Goal: Information Seeking & Learning: Learn about a topic

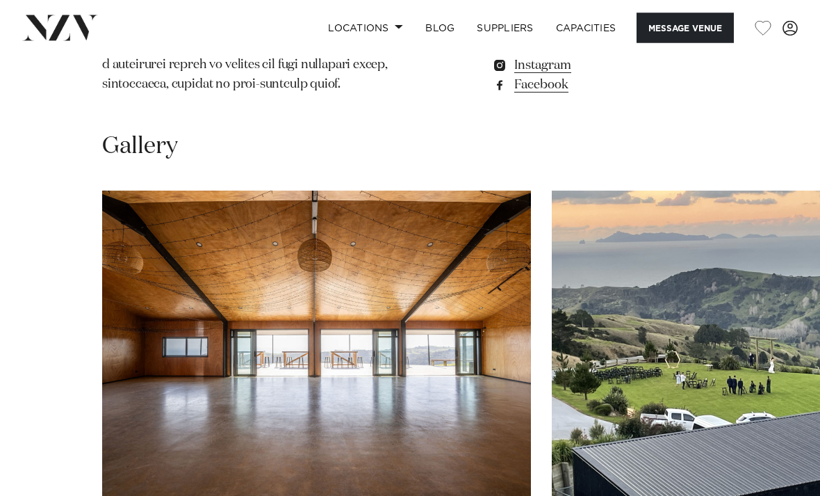
scroll to position [1474, 0]
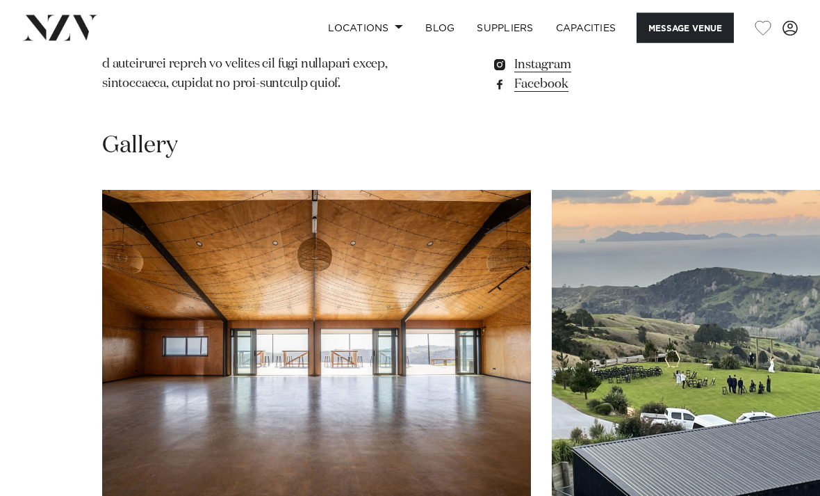
click at [786, 435] on swiper-container at bounding box center [410, 382] width 820 height 382
click at [786, 439] on swiper-container at bounding box center [410, 382] width 820 height 382
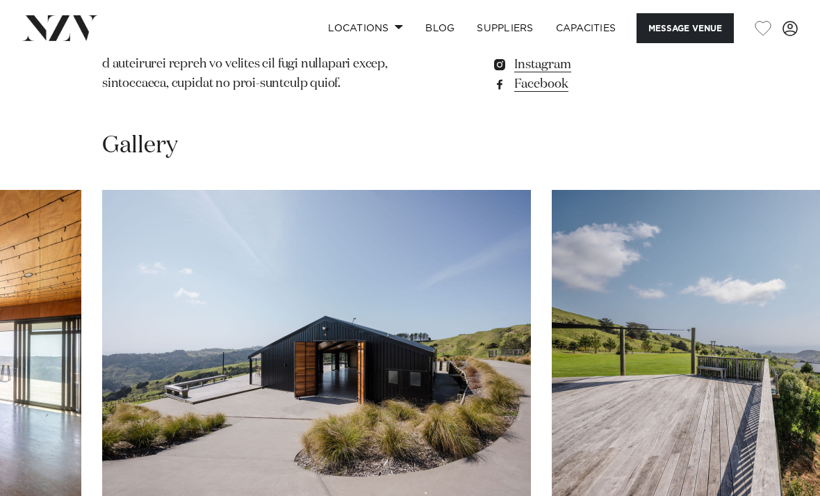
click at [713, 318] on img "5 / 28" at bounding box center [766, 347] width 429 height 315
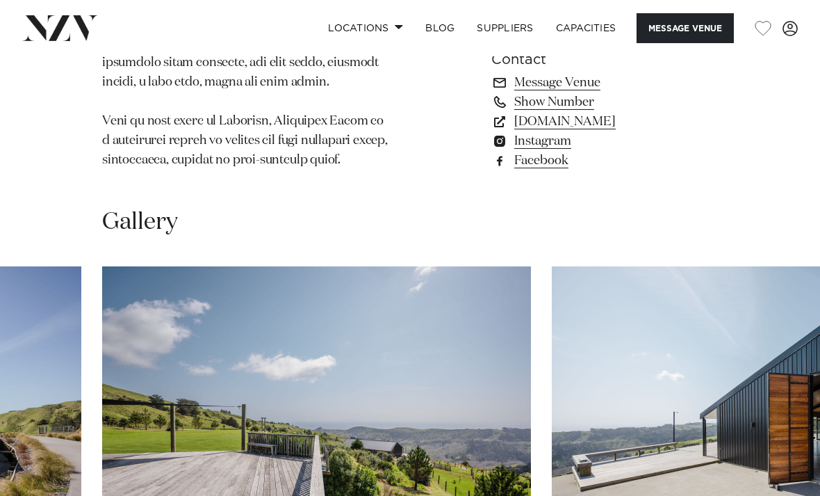
scroll to position [1398, 0]
click at [113, 394] on img "5 / 28" at bounding box center [316, 424] width 429 height 315
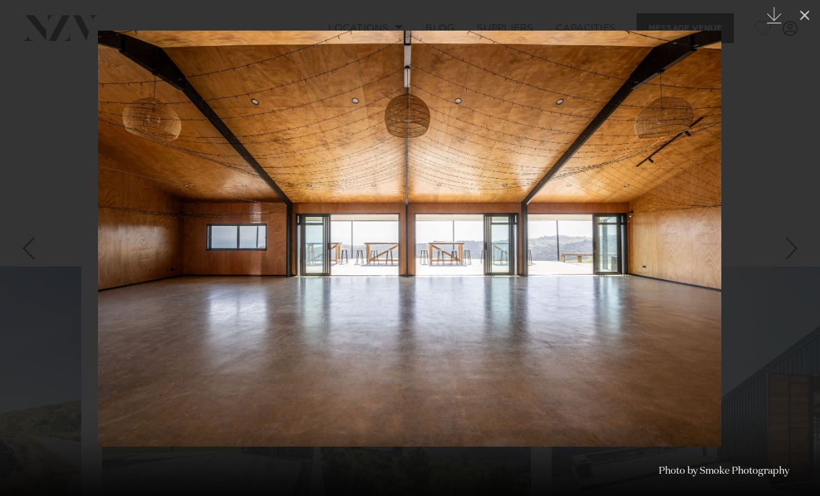
click at [811, 19] on icon at bounding box center [805, 15] width 17 height 17
